Goal: Information Seeking & Learning: Learn about a topic

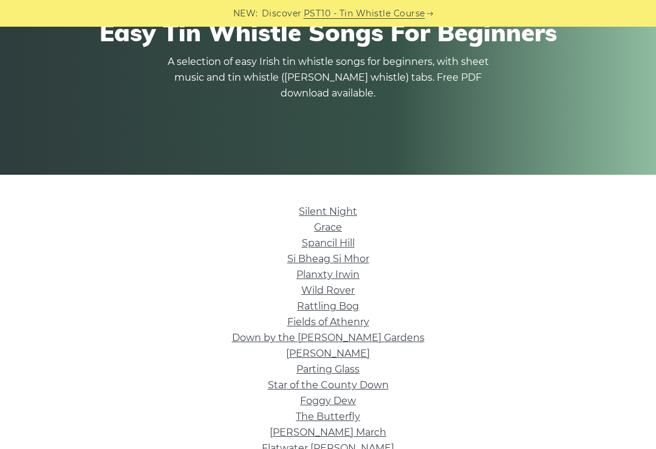
scroll to position [155, 0]
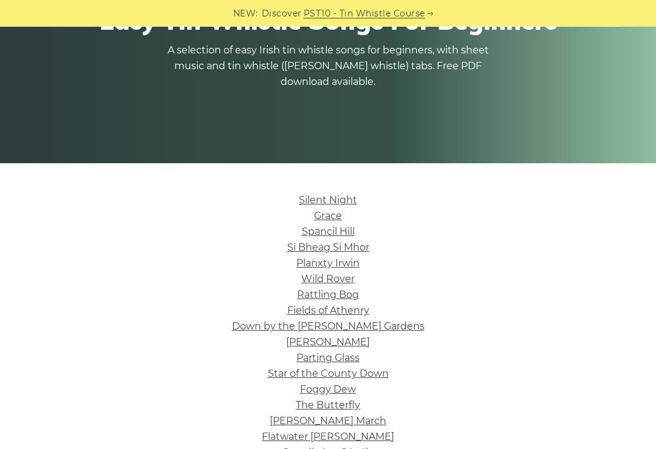
click at [324, 247] on link "Si­ Bheag Si­ Mhor" at bounding box center [328, 248] width 82 height 12
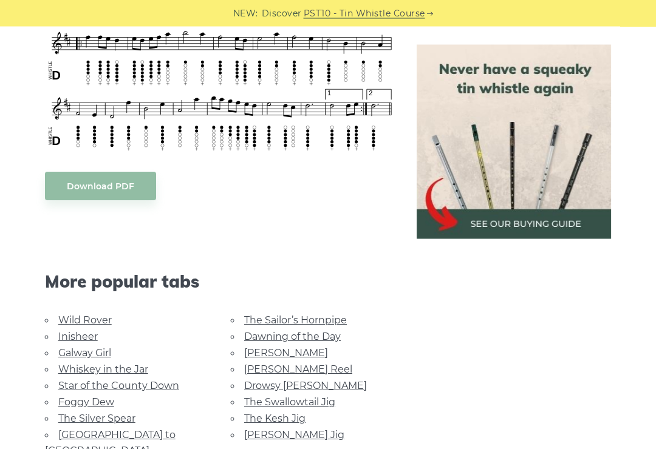
scroll to position [546, 0]
click at [75, 353] on link "Galway Girl" at bounding box center [84, 353] width 53 height 12
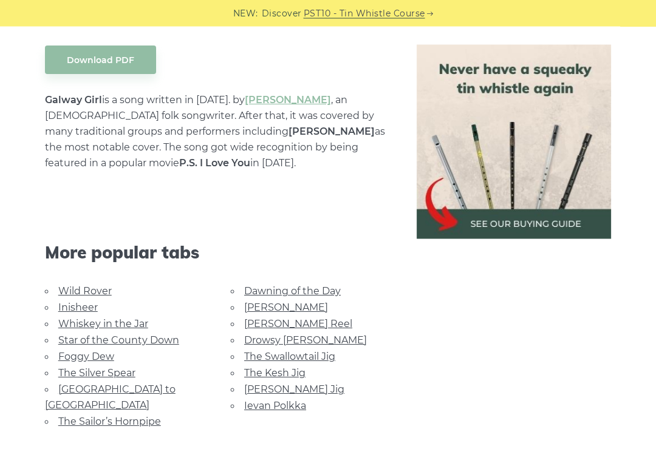
scroll to position [642, 0]
click at [265, 356] on link "The Swallowtail Jig" at bounding box center [289, 357] width 91 height 12
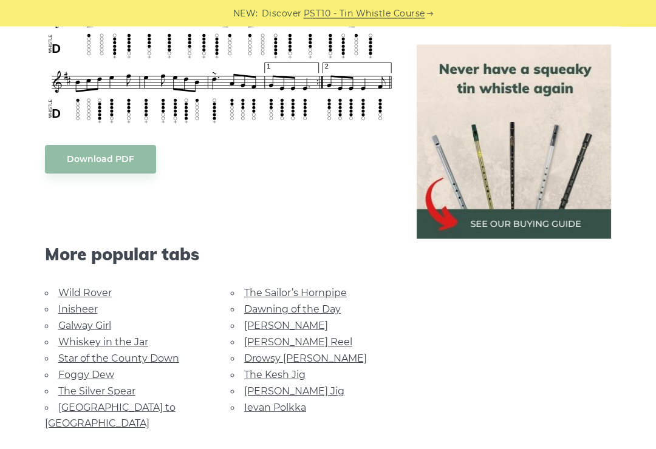
scroll to position [834, 0]
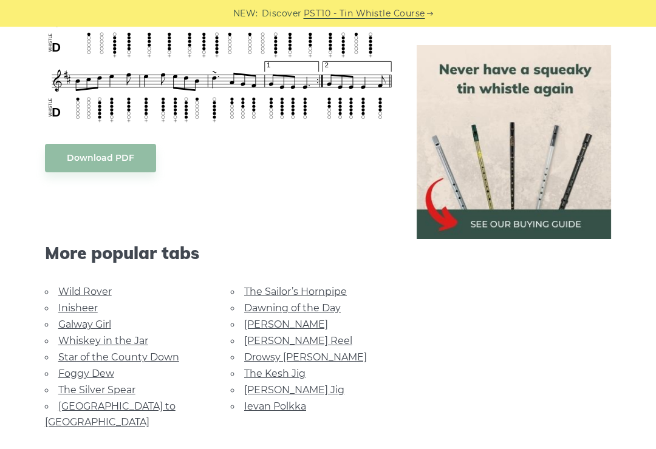
click at [267, 310] on link "Dawning of the Day" at bounding box center [292, 308] width 97 height 12
